Goal: Book appointment/travel/reservation

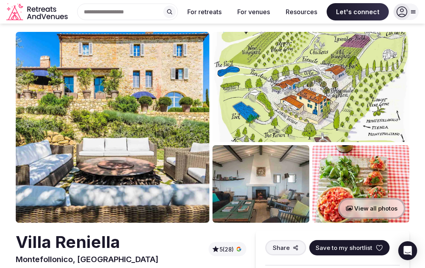
scroll to position [7, 0]
click at [367, 206] on button "View all photos" at bounding box center [371, 208] width 67 height 21
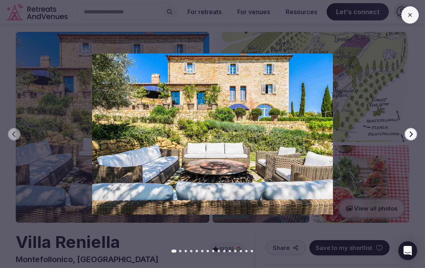
click at [406, 137] on button "Next slide" at bounding box center [411, 134] width 13 height 13
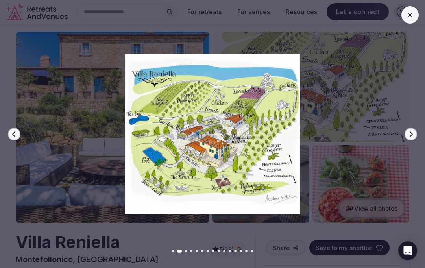
click at [416, 134] on button "Next slide" at bounding box center [411, 134] width 13 height 13
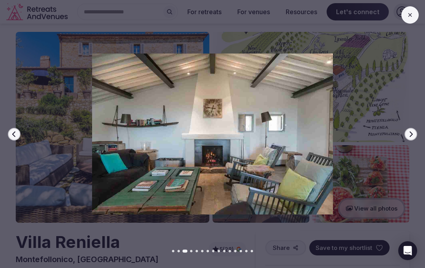
click at [418, 135] on div at bounding box center [210, 134] width 432 height 161
click at [412, 138] on button "Next slide" at bounding box center [411, 134] width 13 height 13
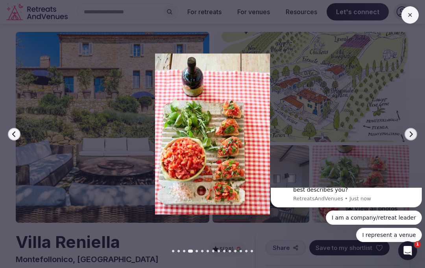
scroll to position [0, 0]
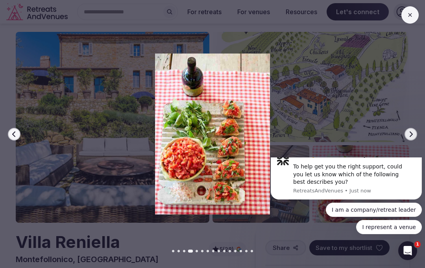
click at [415, 132] on button "Next slide" at bounding box center [411, 134] width 13 height 13
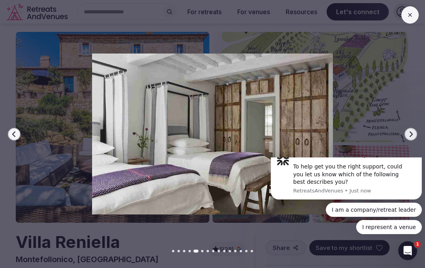
click at [413, 137] on icon "button" at bounding box center [411, 134] width 6 height 6
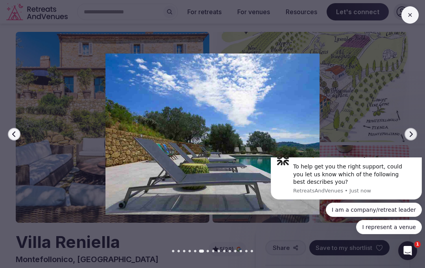
click at [415, 134] on button "Next slide" at bounding box center [411, 134] width 13 height 13
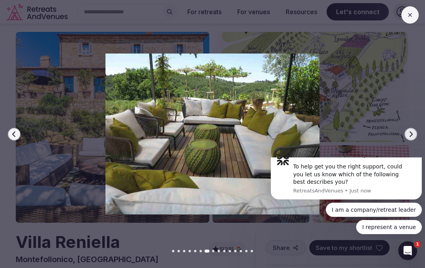
click at [414, 133] on icon "button" at bounding box center [411, 134] width 6 height 6
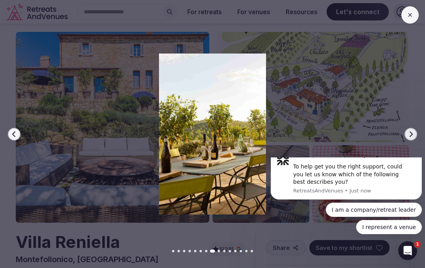
click at [413, 133] on icon "button" at bounding box center [411, 134] width 6 height 6
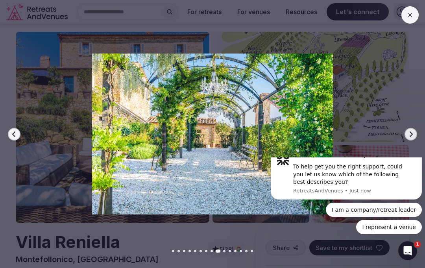
click at [412, 137] on icon "button" at bounding box center [411, 134] width 6 height 6
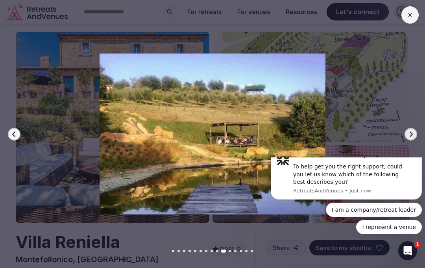
click at [413, 138] on button "Next slide" at bounding box center [411, 134] width 13 height 13
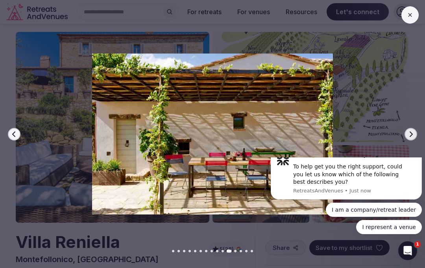
click at [414, 136] on icon "button" at bounding box center [411, 134] width 6 height 6
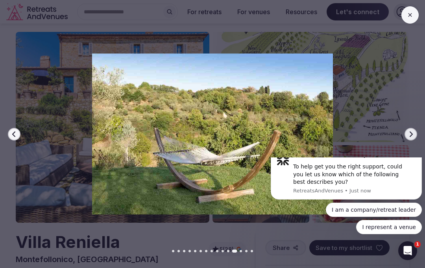
click at [412, 135] on icon "button" at bounding box center [411, 134] width 3 height 6
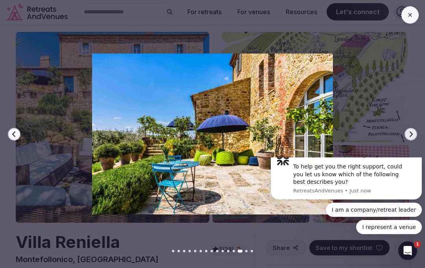
click at [407, 21] on button at bounding box center [410, 14] width 17 height 17
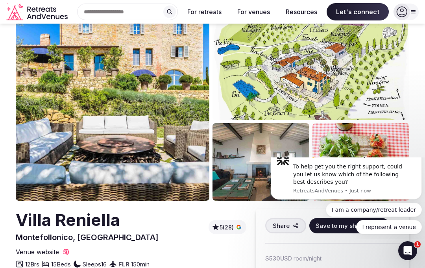
scroll to position [24, 0]
